Goal: Task Accomplishment & Management: Manage account settings

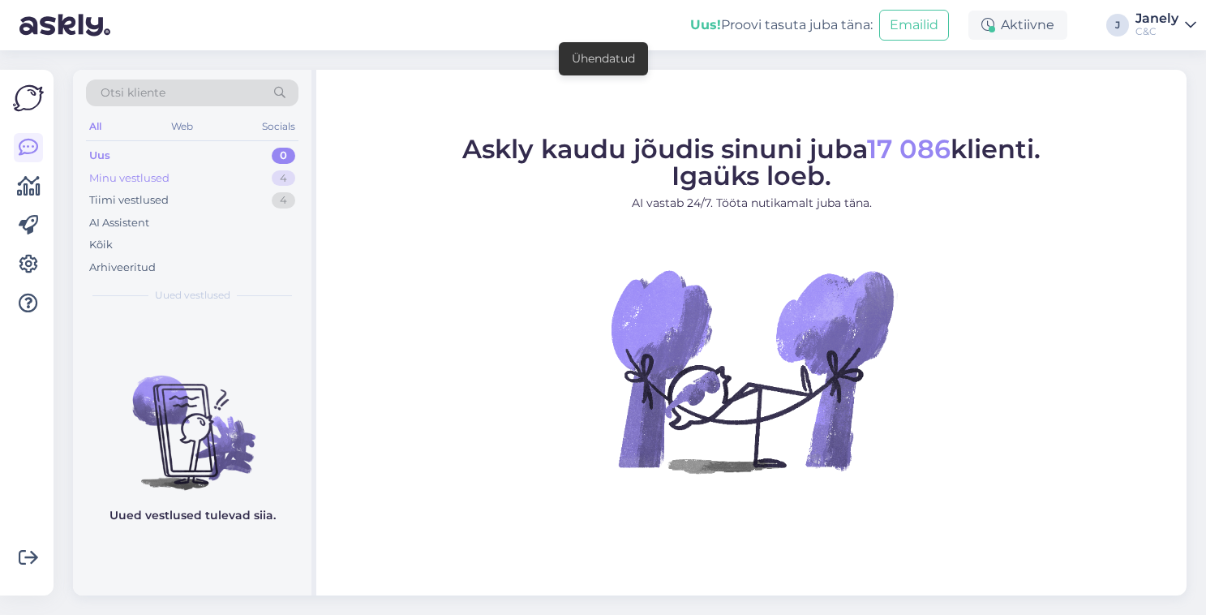
click at [251, 180] on div "Minu vestlused 4" at bounding box center [192, 178] width 213 height 23
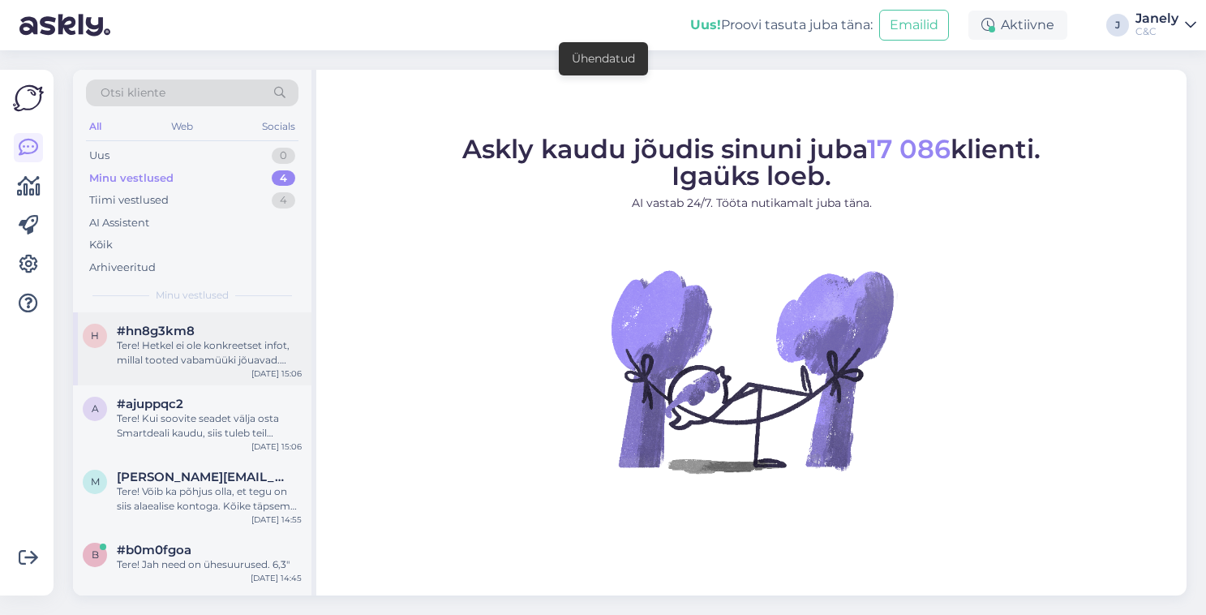
click at [255, 350] on div "Tere! Hetkel ei ole konkreetset infot, millal tooted vabamüüki jõuavad. Kuna ee…" at bounding box center [209, 352] width 185 height 29
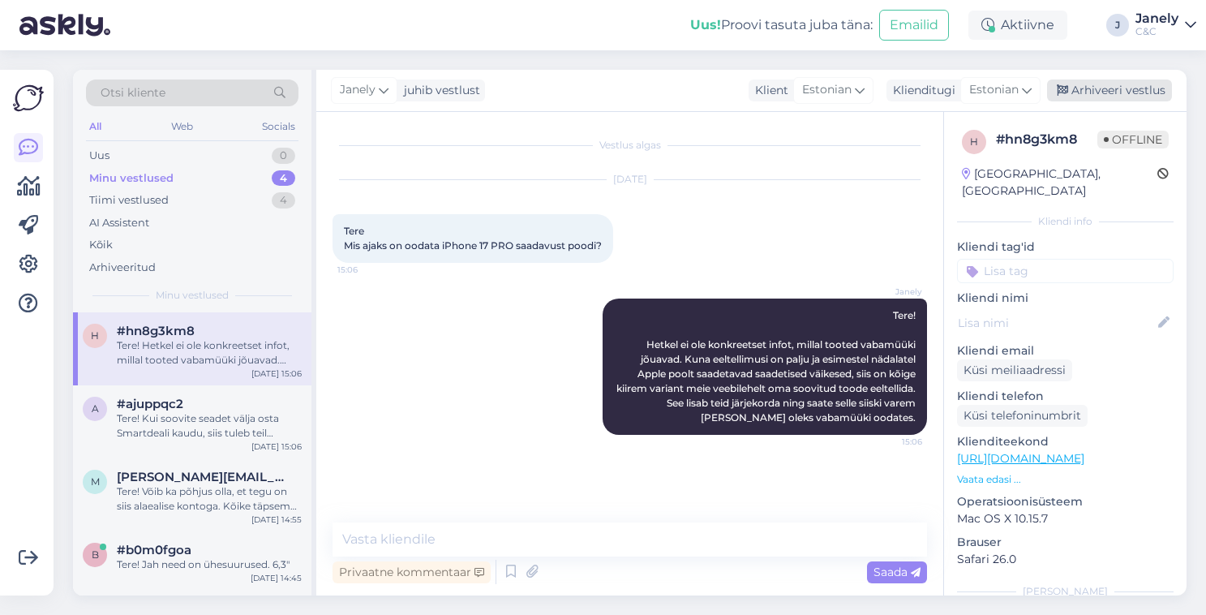
click at [1111, 96] on div "Arhiveeri vestlus" at bounding box center [1109, 91] width 125 height 22
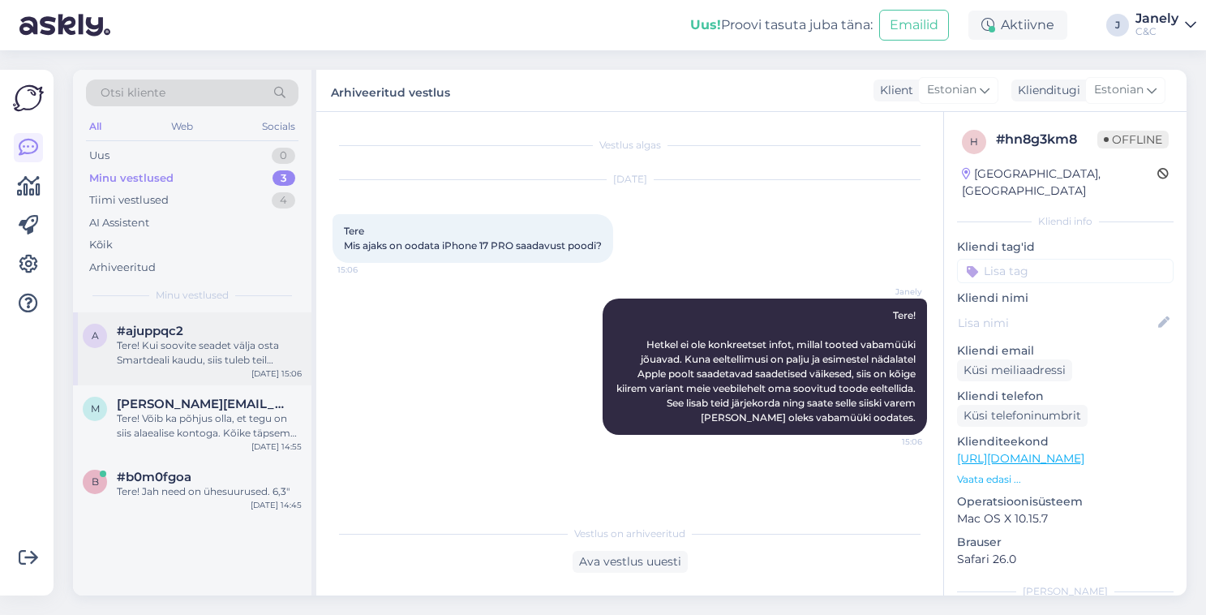
click at [248, 318] on div "a #ajuppqc2 Tere! Kui soovite seadet välja osta Smartdeali kaudu, siis tuleb te…" at bounding box center [192, 348] width 239 height 73
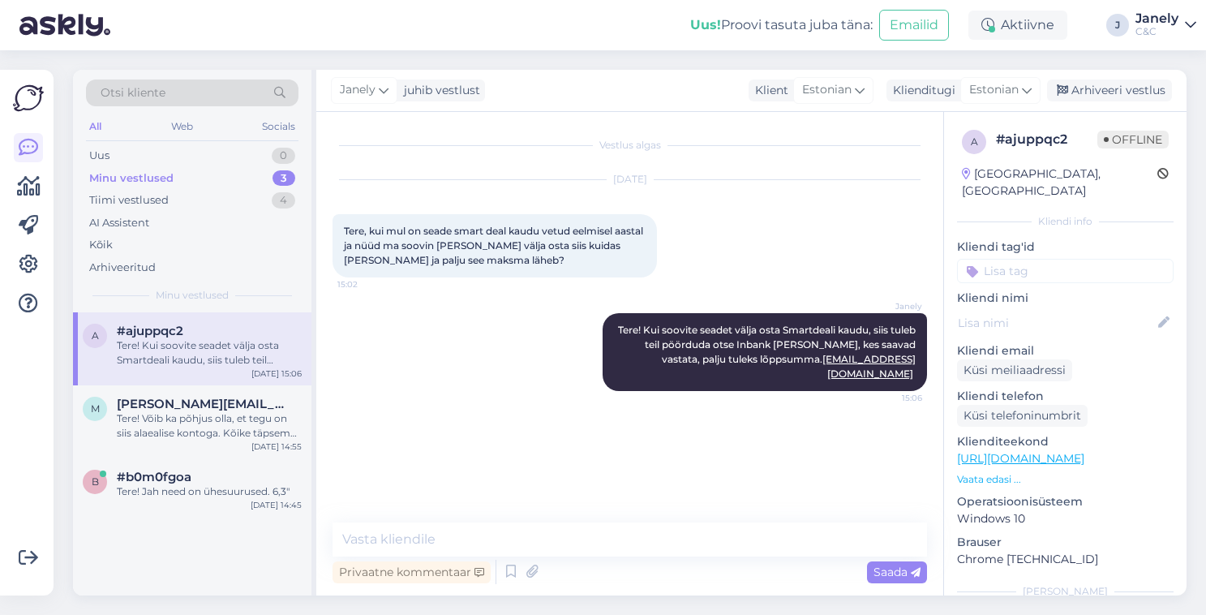
click at [246, 349] on div "Tere! Kui soovite seadet välja osta Smartdeali kaudu, siis tuleb teil pöörduda …" at bounding box center [209, 352] width 185 height 29
click at [1126, 97] on div "Arhiveeri vestlus" at bounding box center [1109, 91] width 125 height 22
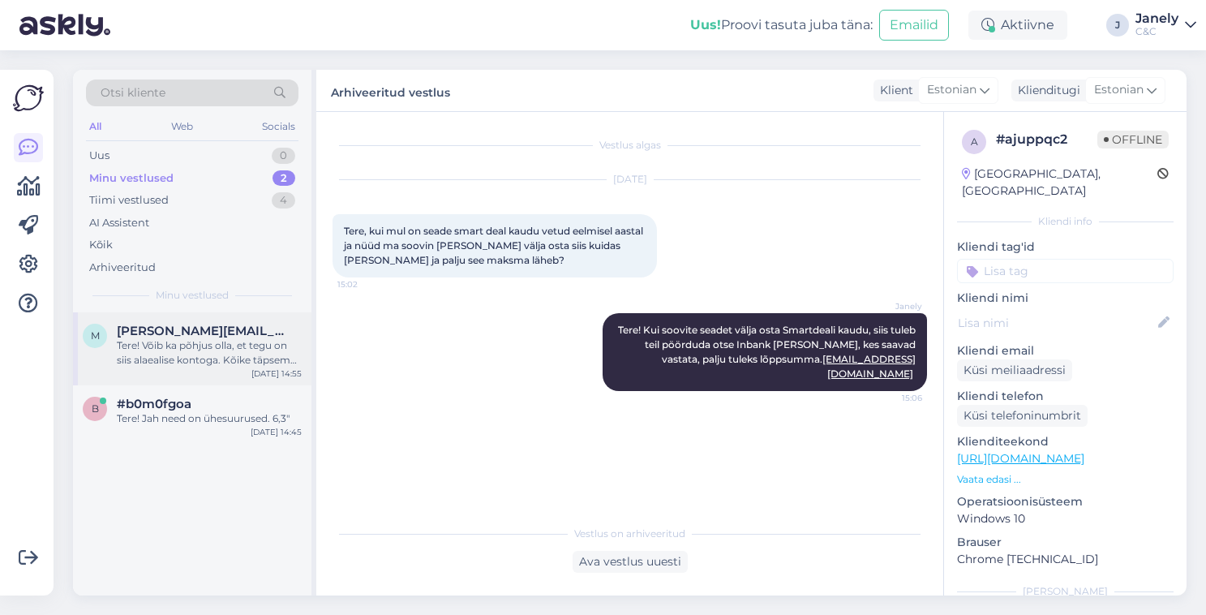
click at [204, 326] on span "[PERSON_NAME][EMAIL_ADDRESS][DOMAIN_NAME]" at bounding box center [201, 331] width 169 height 15
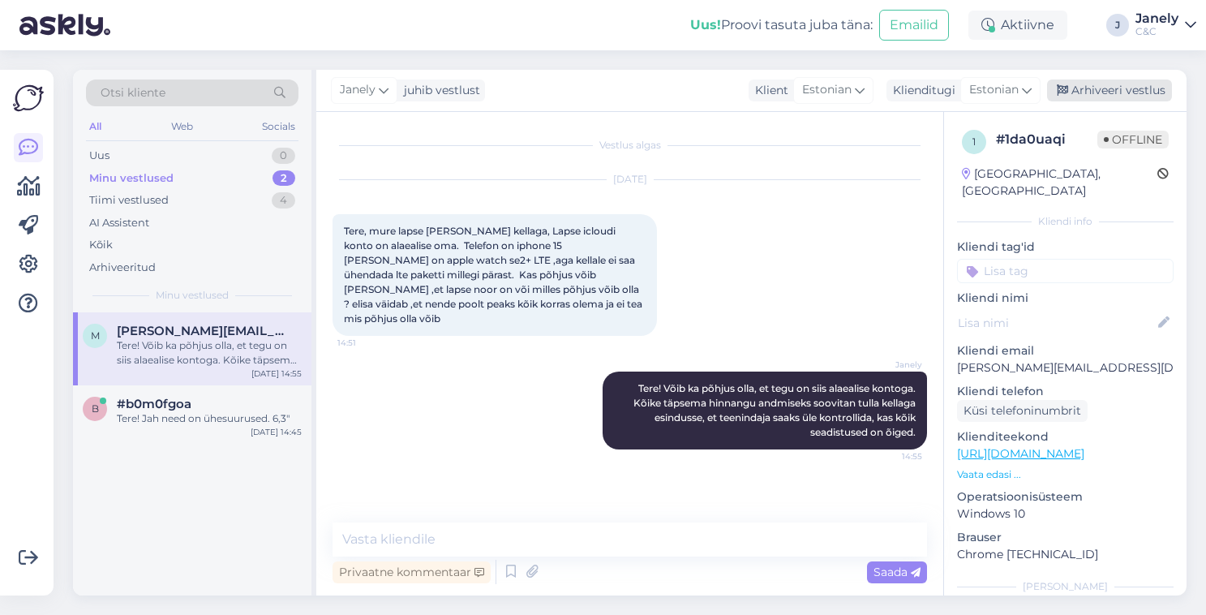
click at [1122, 93] on div "Arhiveeri vestlus" at bounding box center [1109, 91] width 125 height 22
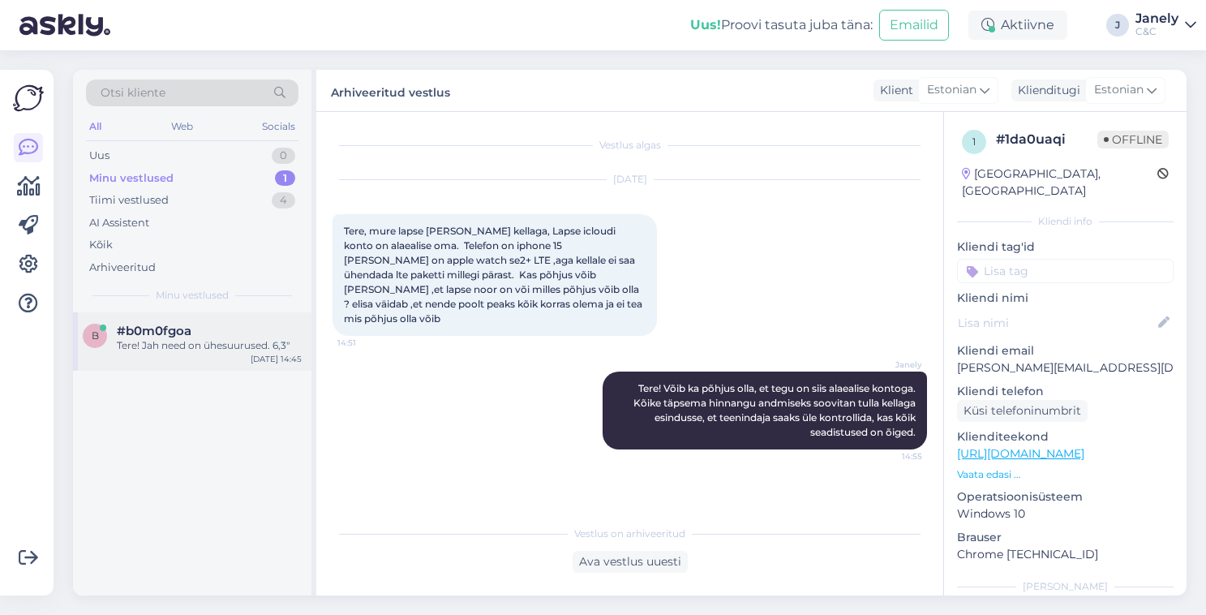
click at [205, 320] on div "b #b0m0fgoa Tere! Jah need on ühesuurused. 6,3" [DATE] 14:45" at bounding box center [192, 341] width 239 height 58
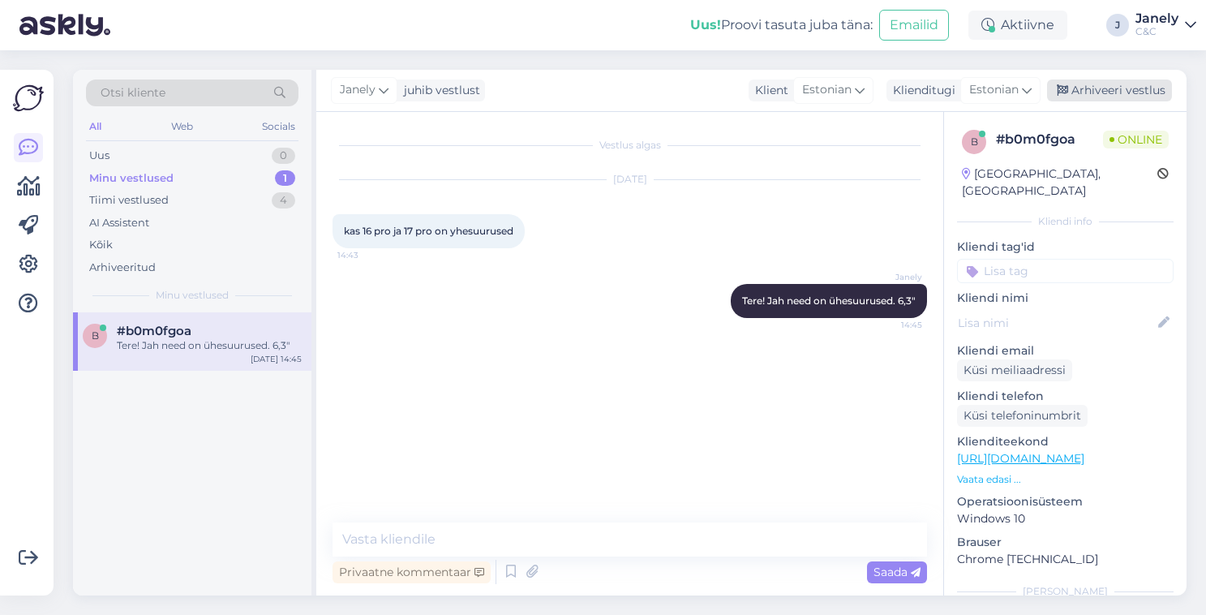
click at [1133, 88] on div "Arhiveeri vestlus" at bounding box center [1109, 91] width 125 height 22
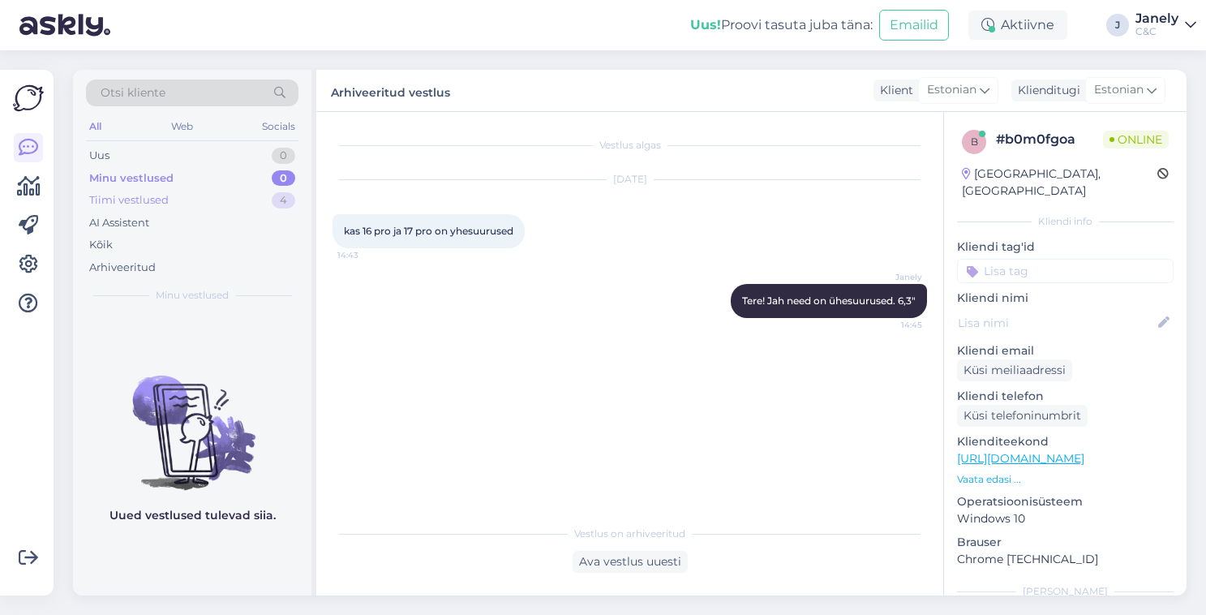
click at [237, 201] on div "Tiimi vestlused 4" at bounding box center [192, 200] width 213 height 23
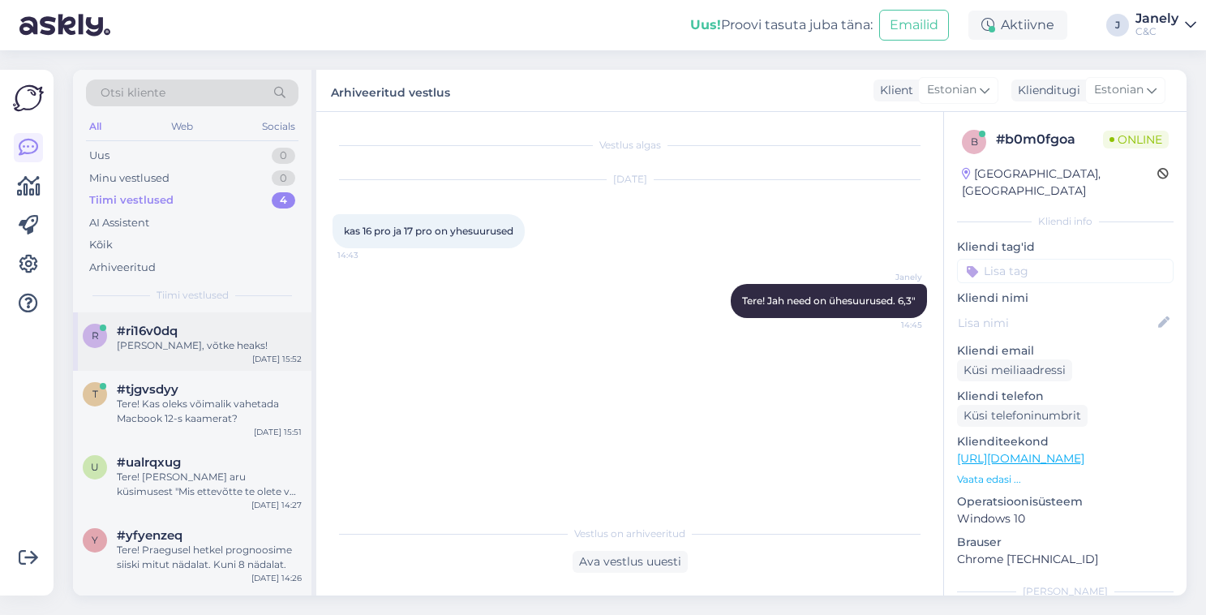
click at [251, 355] on div "r #ri16v0dq Ikka, võtke heaks! [DATE] 15:52" at bounding box center [192, 341] width 239 height 58
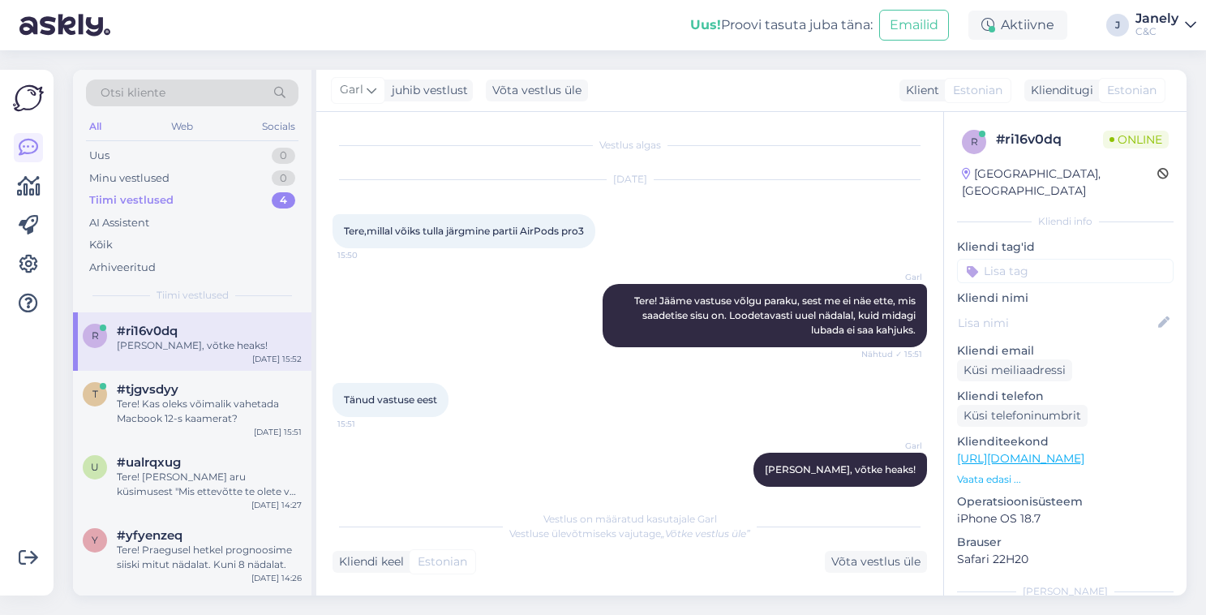
scroll to position [17, 0]
